Goal: Find specific page/section: Find specific page/section

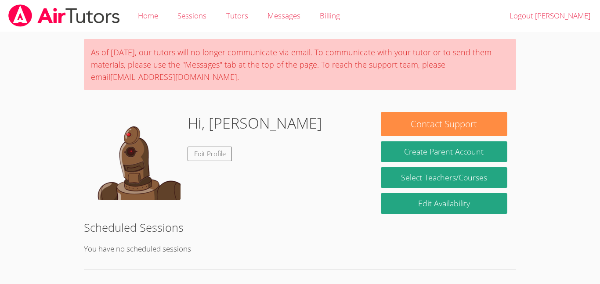
scroll to position [12, 0]
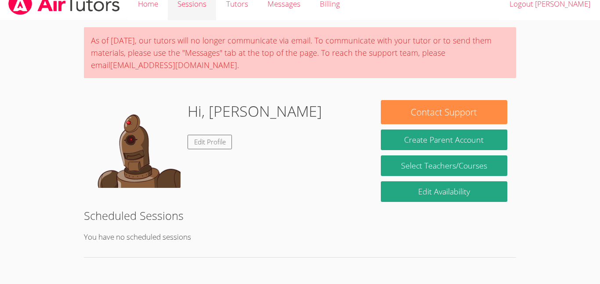
click at [198, 3] on link "Sessions" at bounding box center [192, 4] width 48 height 32
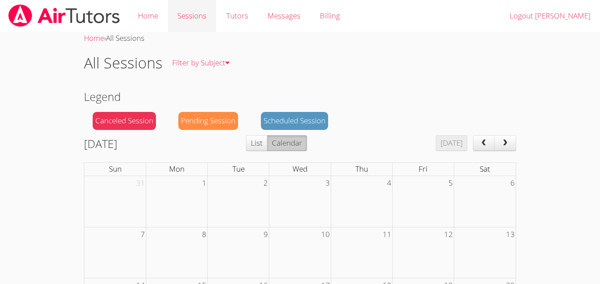
click at [208, 32] on link "Sessions" at bounding box center [192, 16] width 48 height 32
click at [196, 21] on link "Sessions" at bounding box center [192, 16] width 48 height 32
click at [142, 25] on link "Home" at bounding box center [148, 16] width 40 height 32
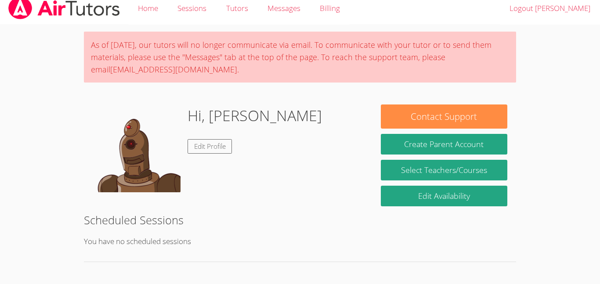
scroll to position [12, 0]
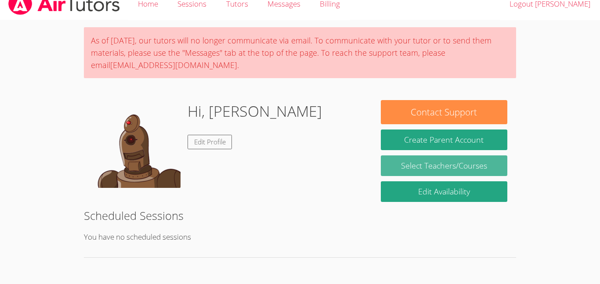
click at [491, 158] on link "Select Teachers/Courses" at bounding box center [444, 165] width 126 height 21
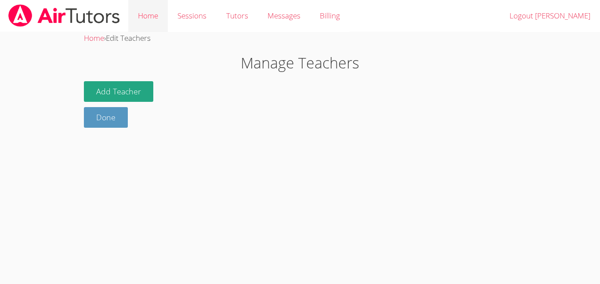
click at [140, 25] on link "Home" at bounding box center [148, 16] width 40 height 32
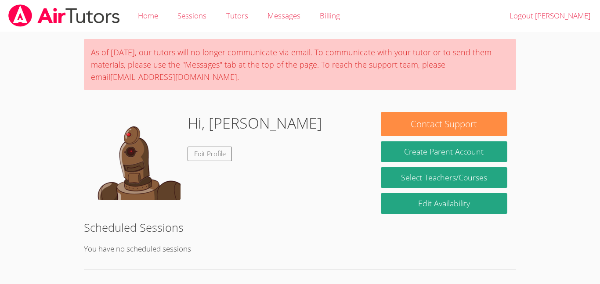
scroll to position [12, 0]
